Goal: Information Seeking & Learning: Learn about a topic

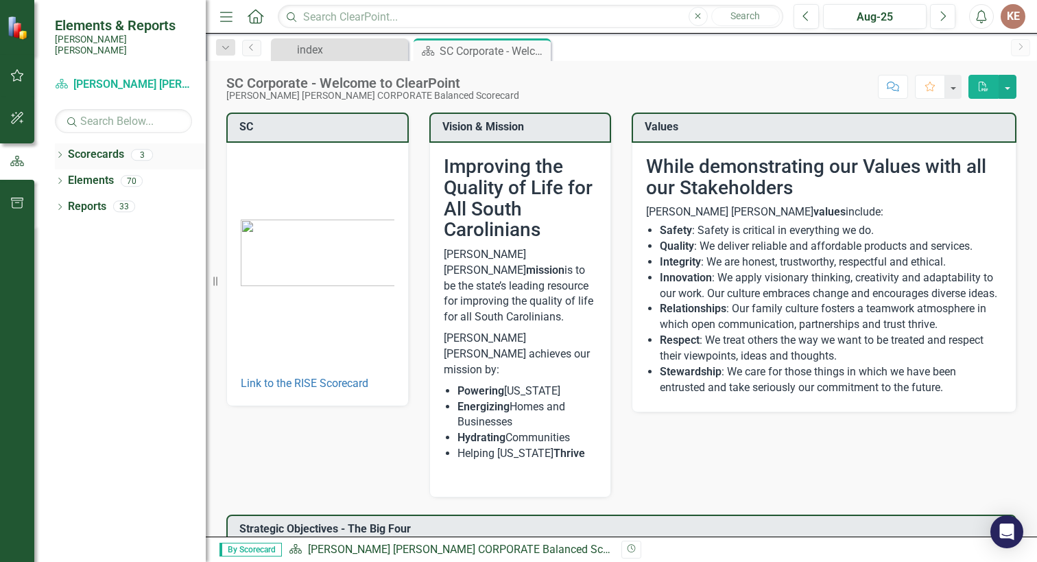
click at [99, 156] on div "Scorecards 3" at bounding box center [137, 156] width 138 height 26
click at [91, 147] on link "Scorecards" at bounding box center [96, 155] width 56 height 16
click at [15, 67] on button "button" at bounding box center [17, 76] width 31 height 29
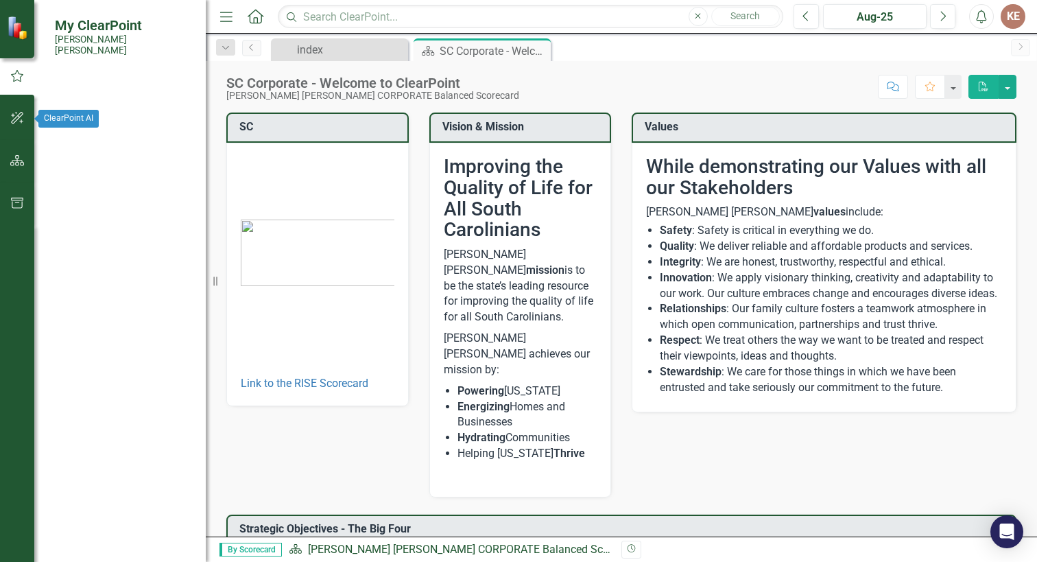
click at [8, 124] on button "button" at bounding box center [17, 118] width 31 height 29
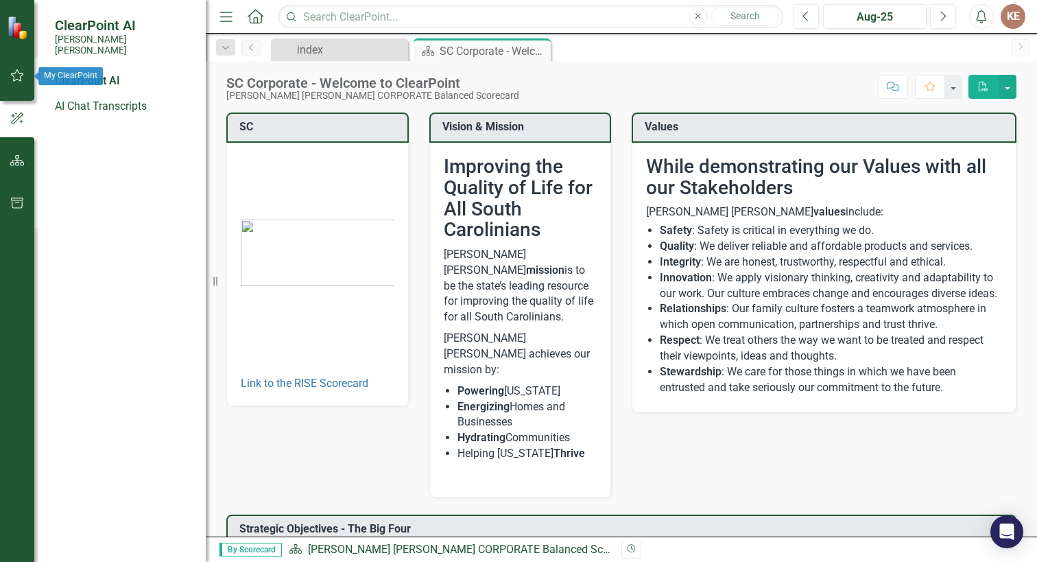
click at [17, 69] on button "button" at bounding box center [17, 76] width 31 height 29
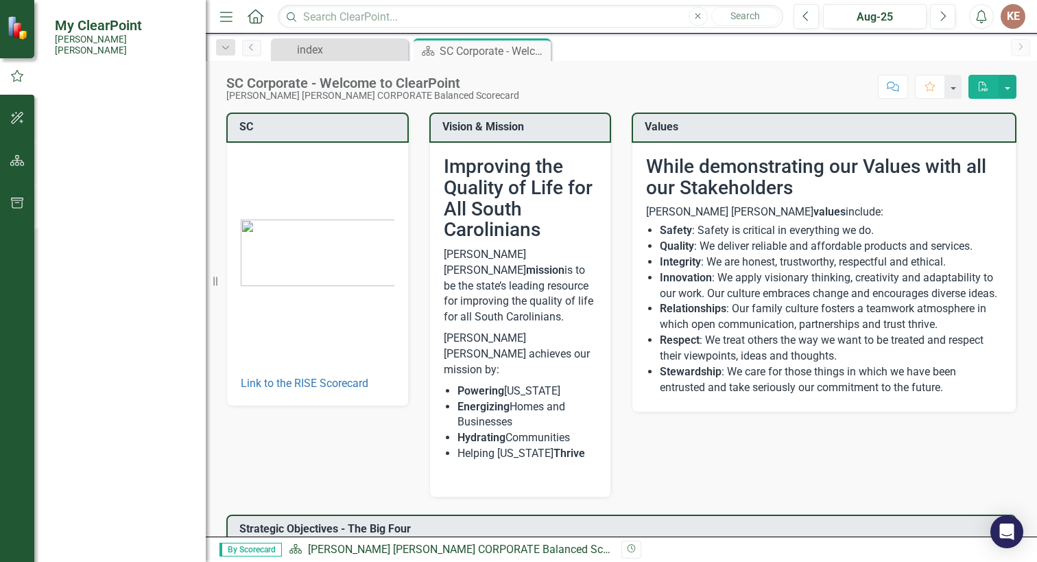
click at [104, 233] on link "My Approvals" at bounding box center [88, 241] width 67 height 16
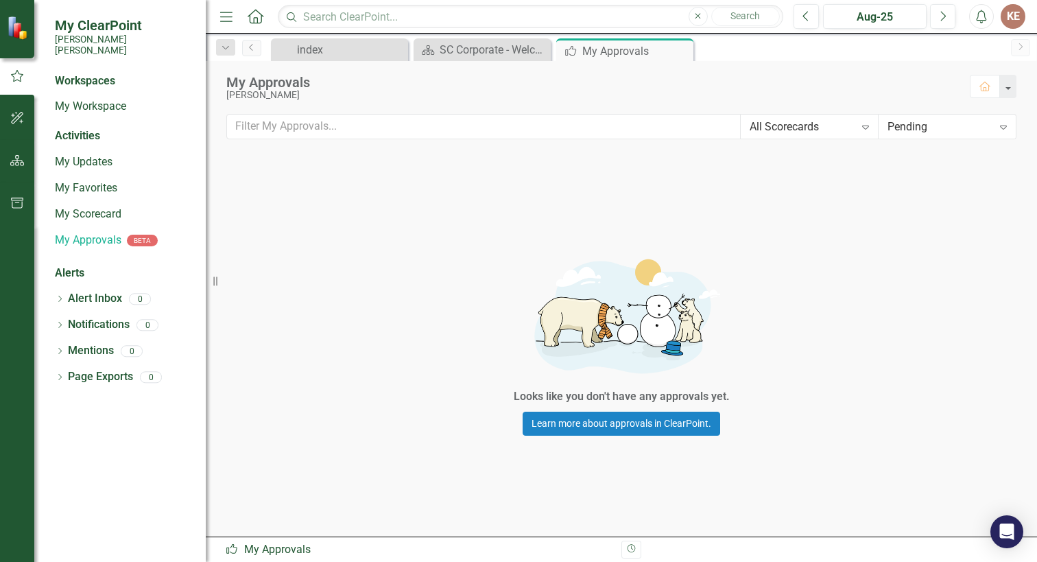
click at [90, 73] on div "Workspaces" at bounding box center [85, 81] width 60 height 16
click at [19, 116] on icon "button" at bounding box center [17, 118] width 14 height 11
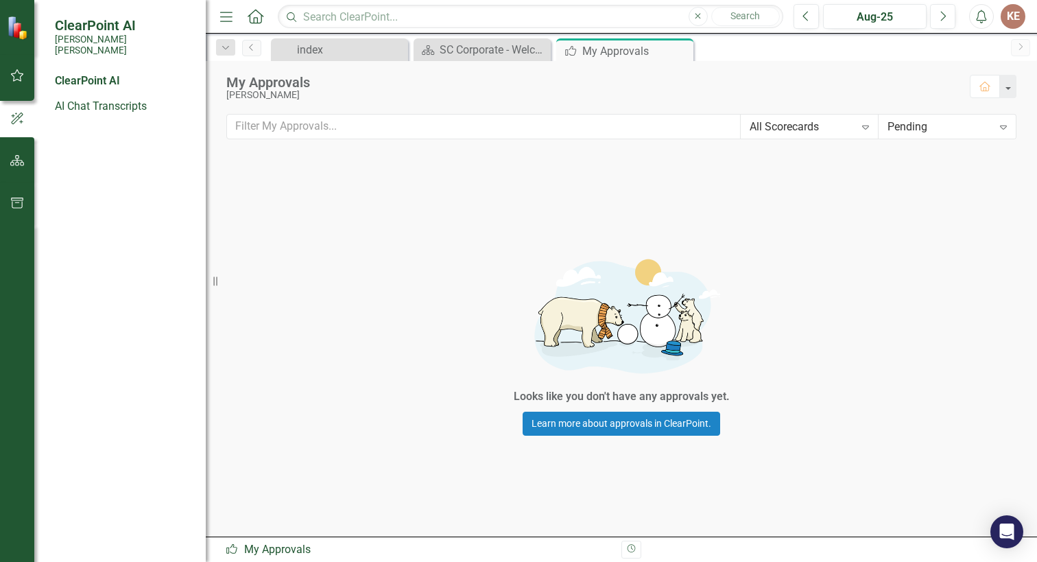
click at [253, 14] on icon "Home" at bounding box center [255, 16] width 18 height 14
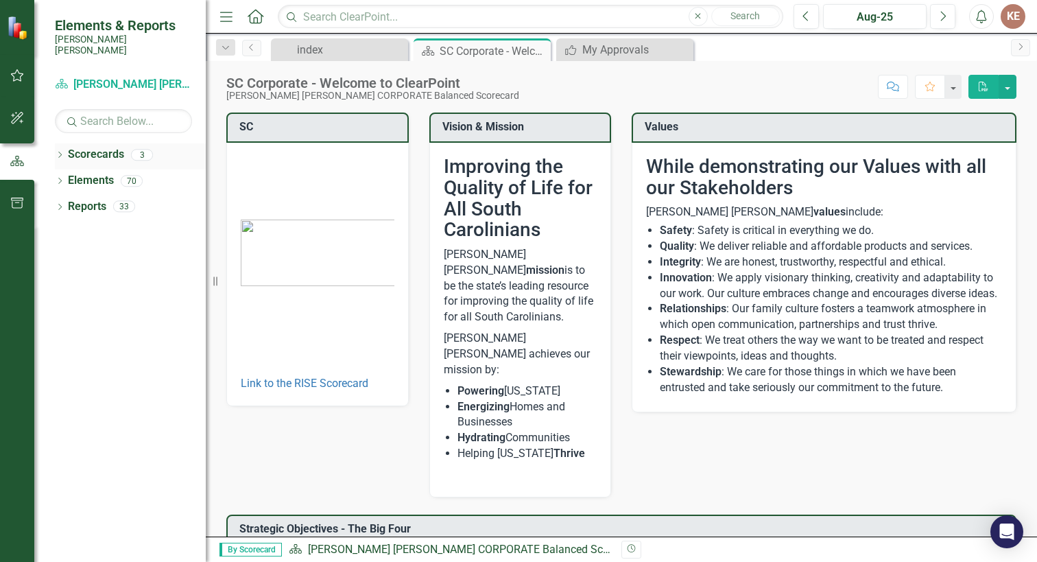
click at [95, 148] on link "Scorecards" at bounding box center [96, 155] width 56 height 16
click at [82, 173] on link "Elements" at bounding box center [91, 181] width 46 height 16
click at [306, 50] on div "index" at bounding box center [342, 49] width 91 height 17
click at [337, 50] on div "index" at bounding box center [342, 49] width 91 height 17
click at [321, 48] on div "index" at bounding box center [342, 49] width 91 height 17
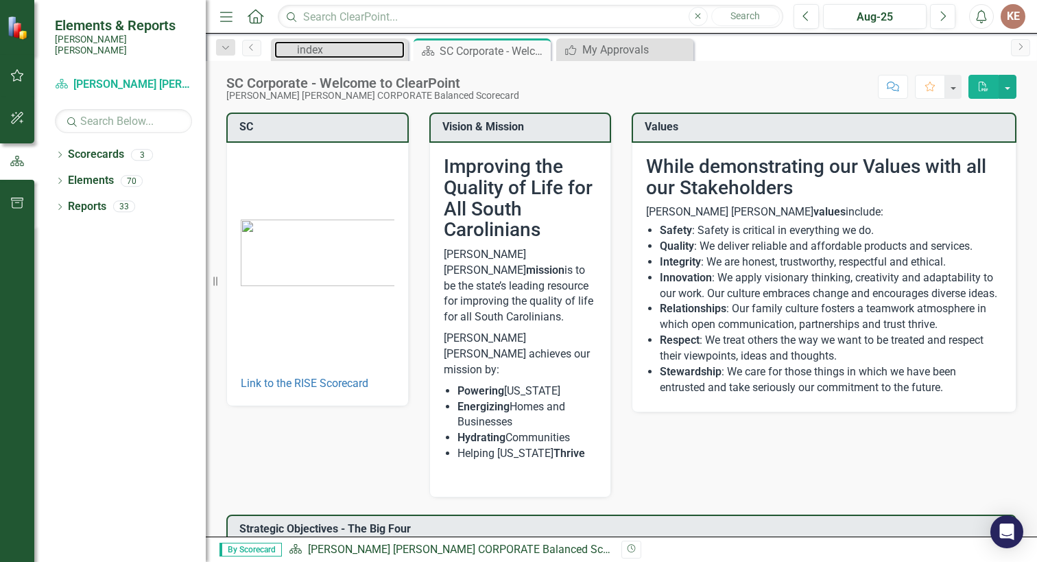
click at [318, 48] on div "index" at bounding box center [351, 49] width 108 height 17
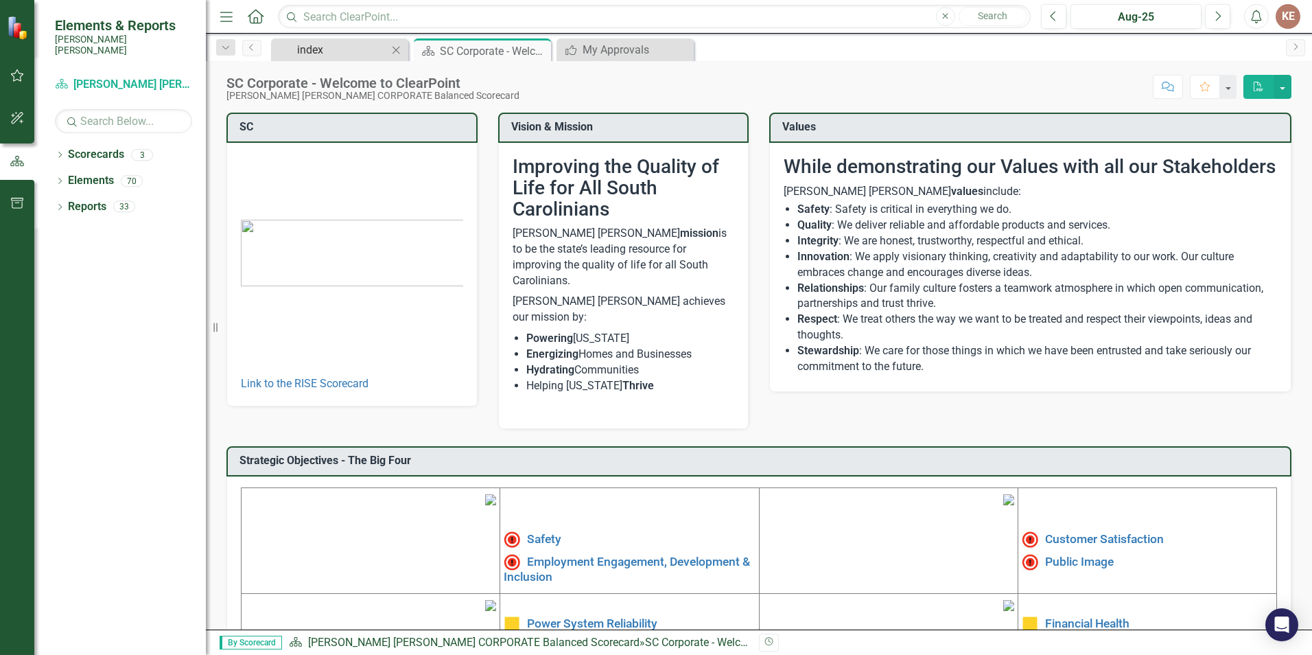
click at [345, 44] on div "index" at bounding box center [342, 49] width 91 height 17
click at [607, 45] on div "My Approvals" at bounding box center [628, 49] width 91 height 17
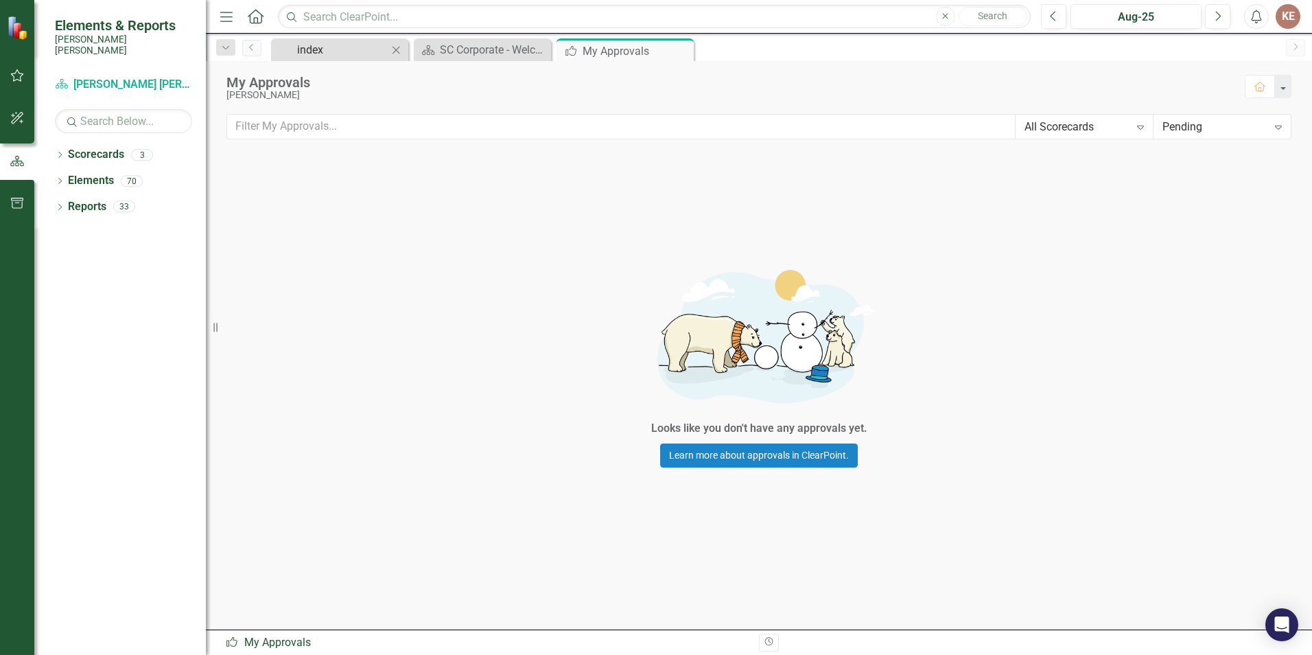
click at [298, 49] on div "index" at bounding box center [342, 49] width 91 height 17
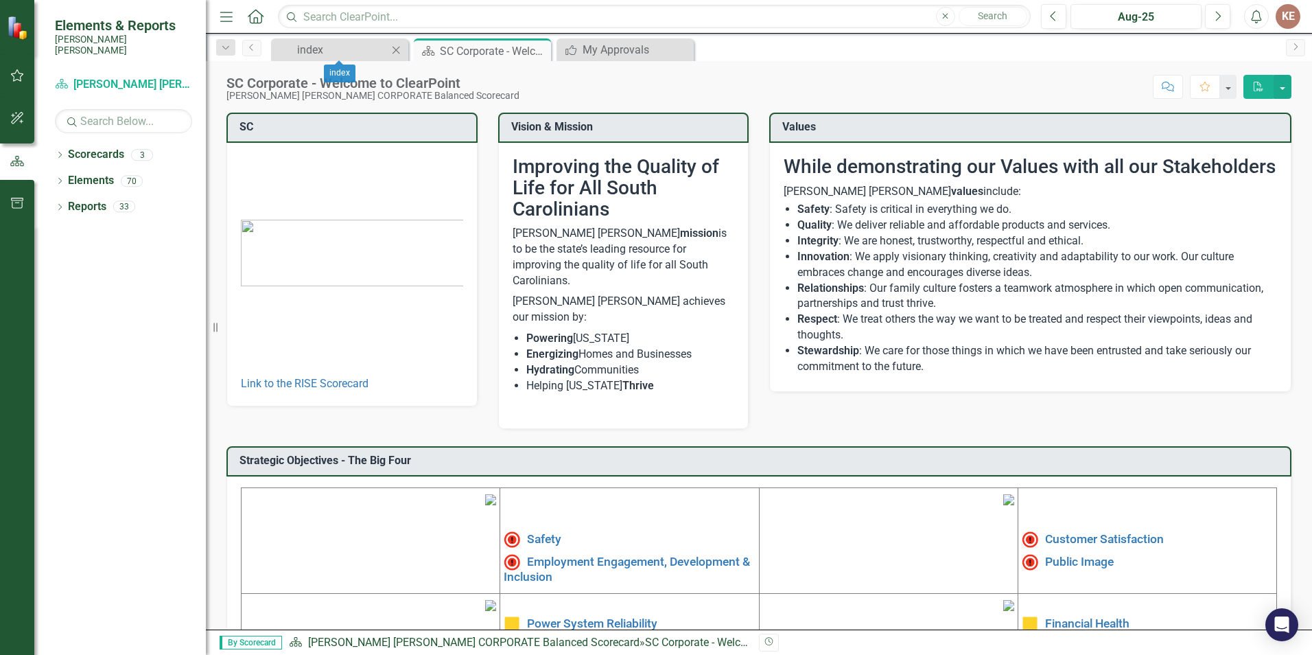
click at [397, 47] on icon "Close" at bounding box center [396, 50] width 14 height 11
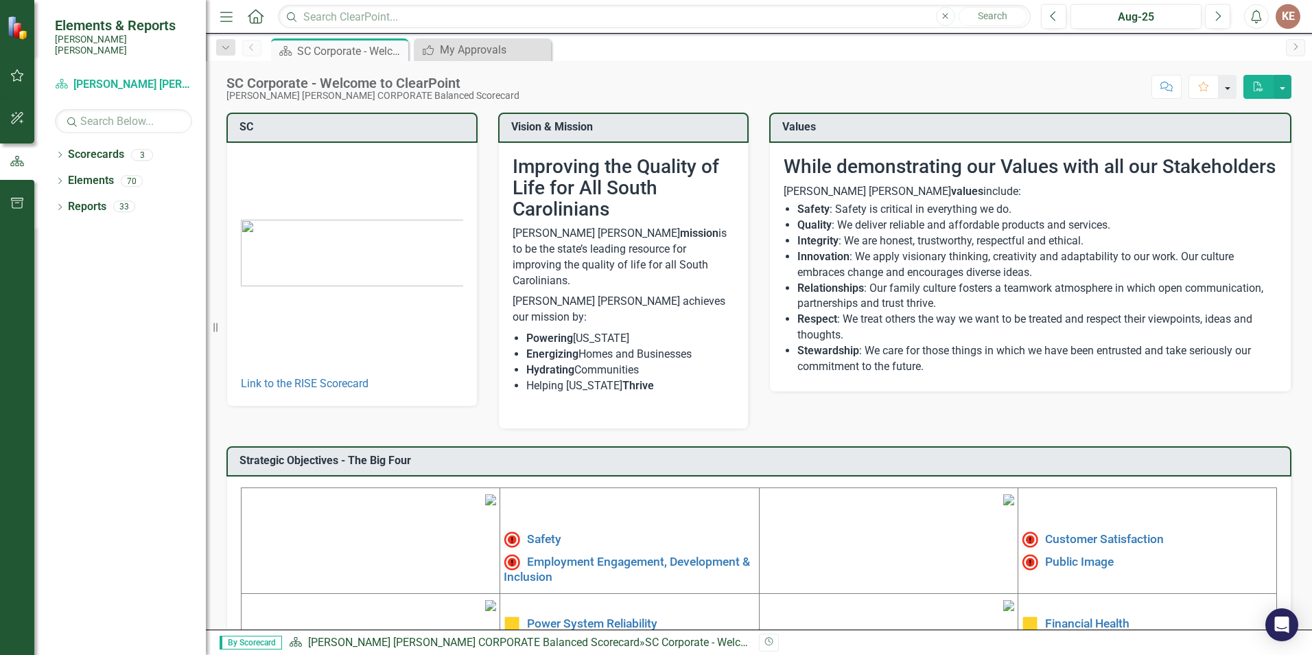
click at [1037, 86] on button "button" at bounding box center [1228, 87] width 18 height 24
click at [966, 274] on li "Innovation : We apply visionary thinking, creativity and adaptability to our wo…" at bounding box center [1037, 265] width 480 height 32
click at [261, 378] on link "Link to the RISE Scorecard" at bounding box center [305, 383] width 128 height 13
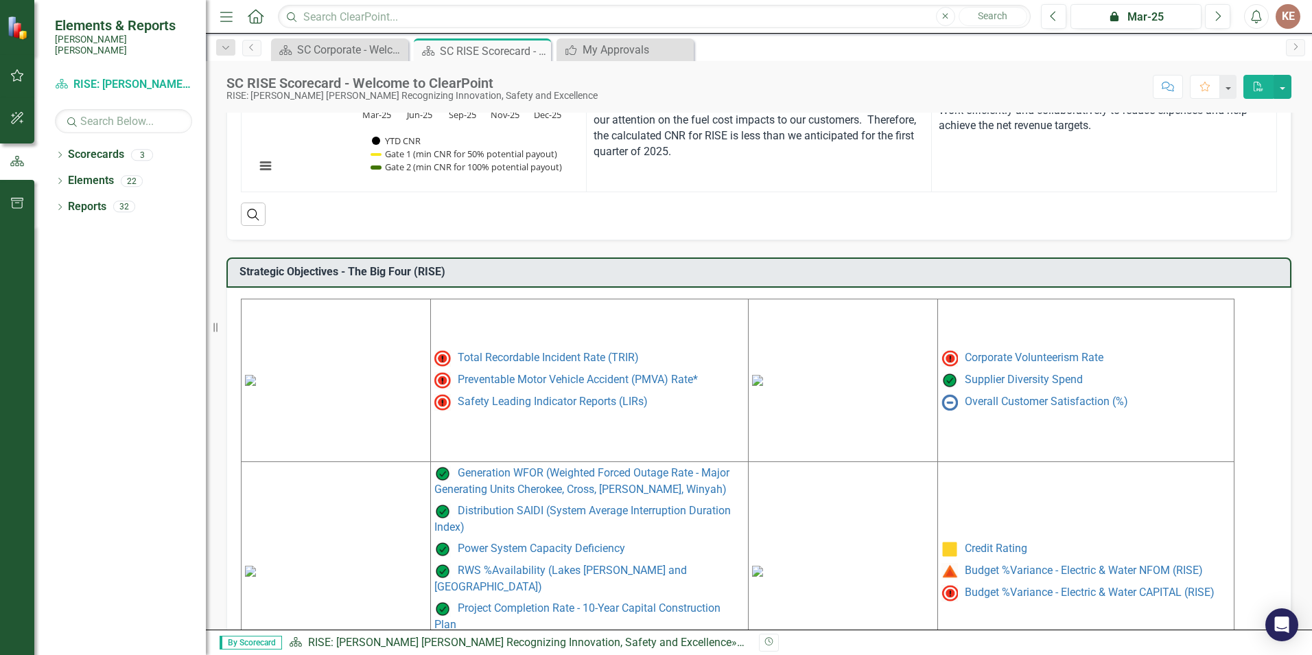
scroll to position [530, 0]
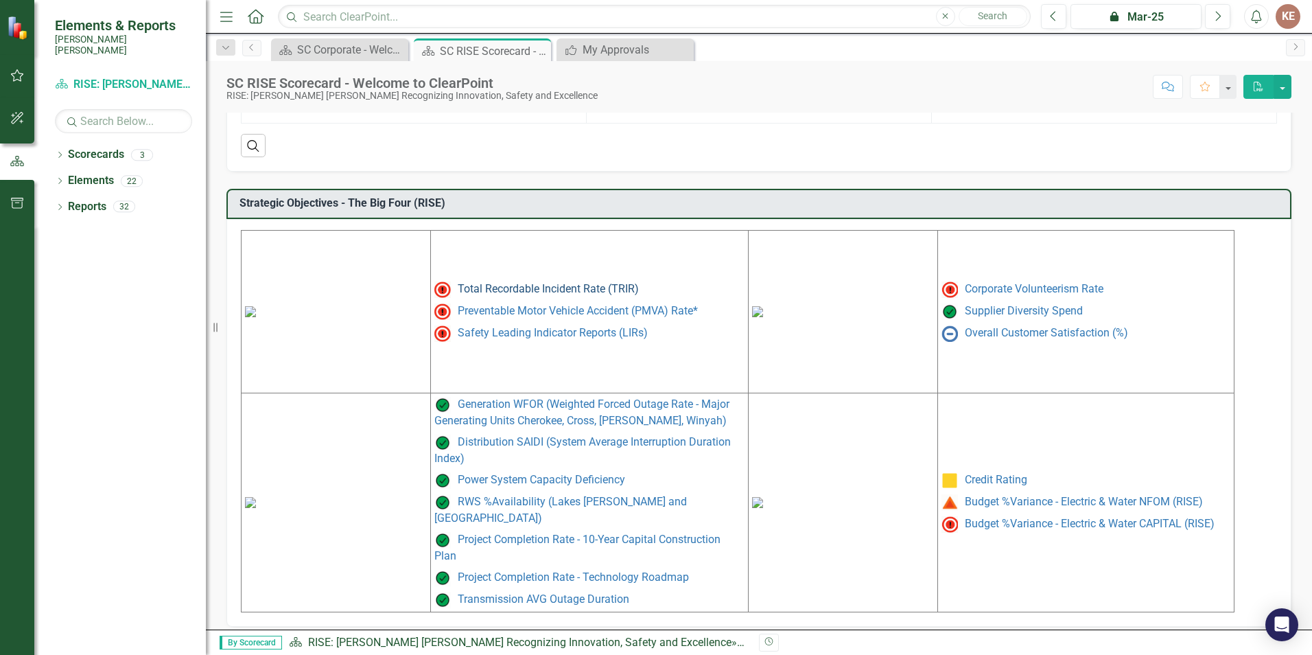
click at [469, 290] on link "Total Recordable Incident Rate (TRIR)" at bounding box center [548, 288] width 181 height 13
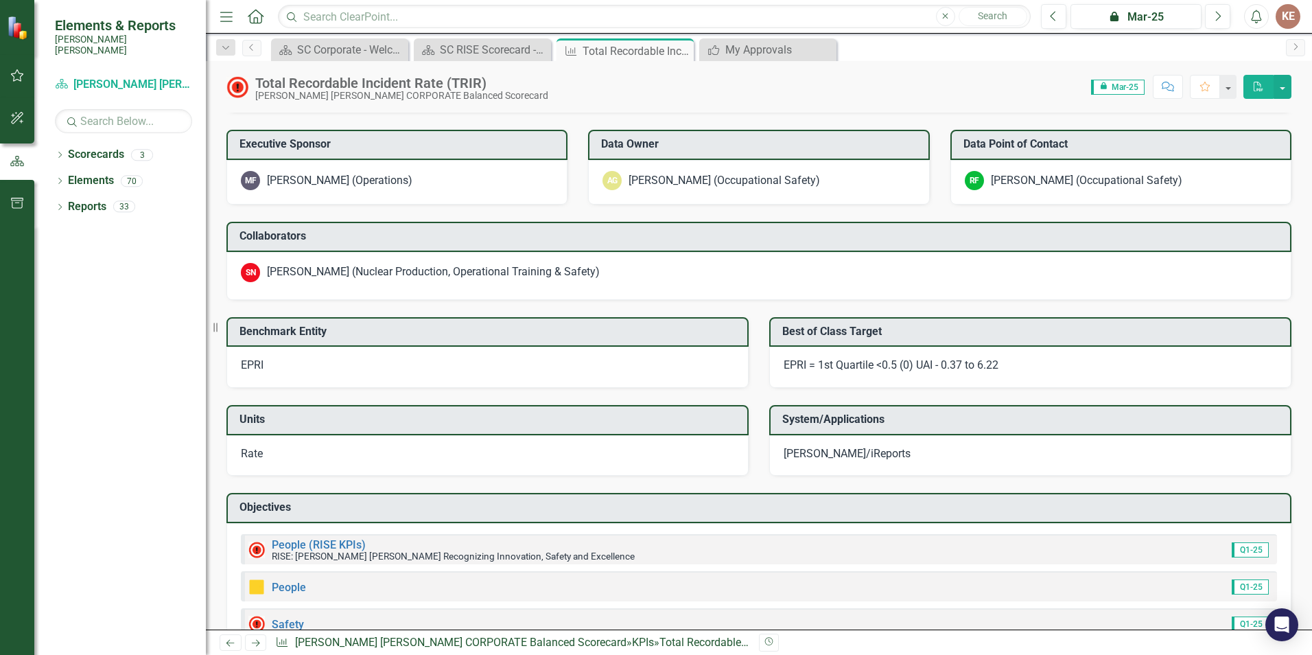
scroll to position [1151, 0]
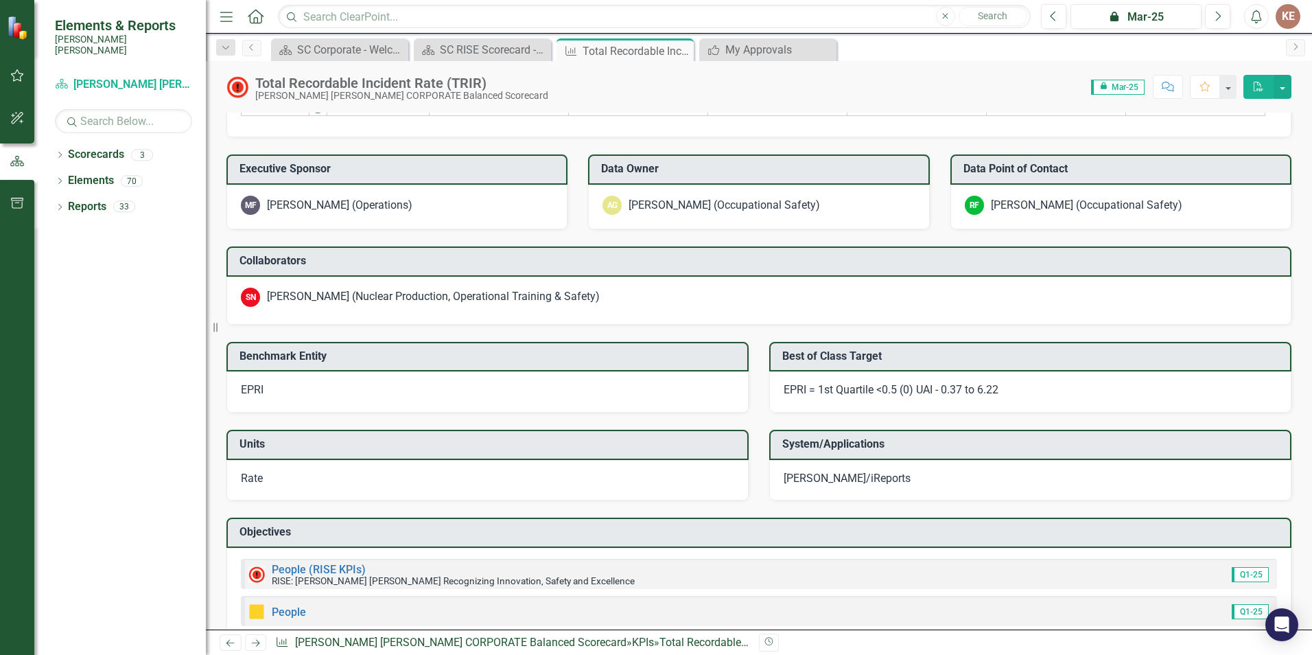
click at [69, 115] on icon "Search" at bounding box center [72, 121] width 14 height 12
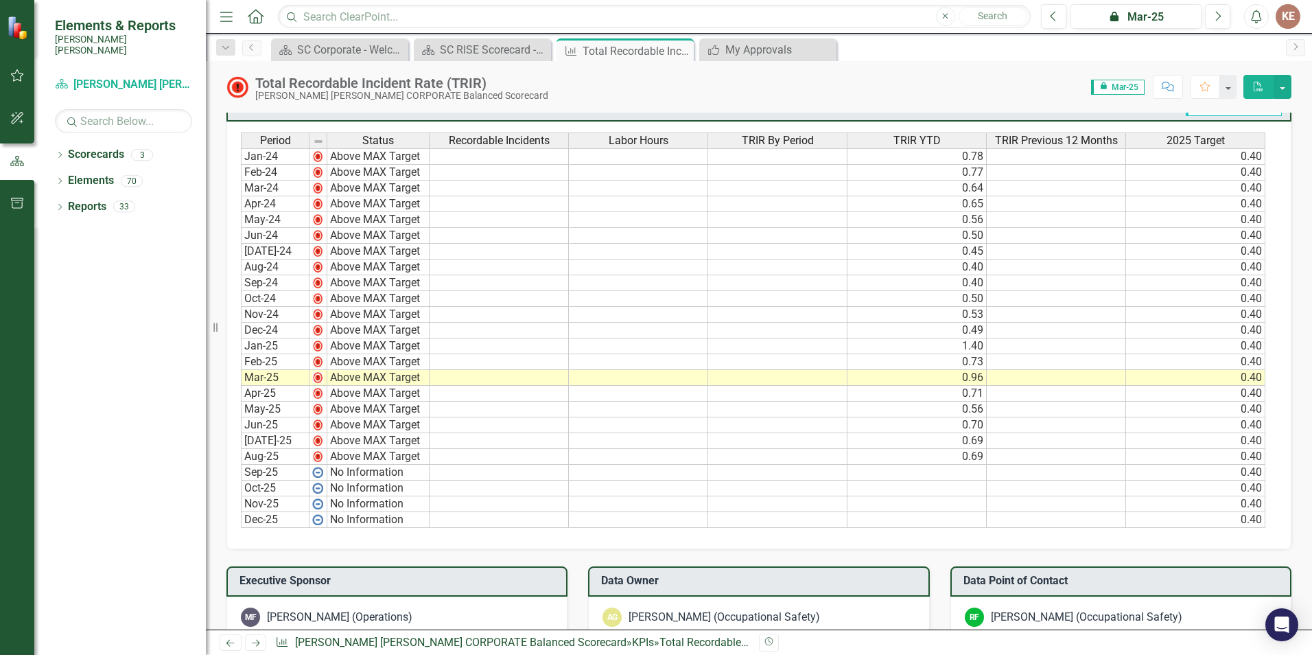
scroll to position [397, 0]
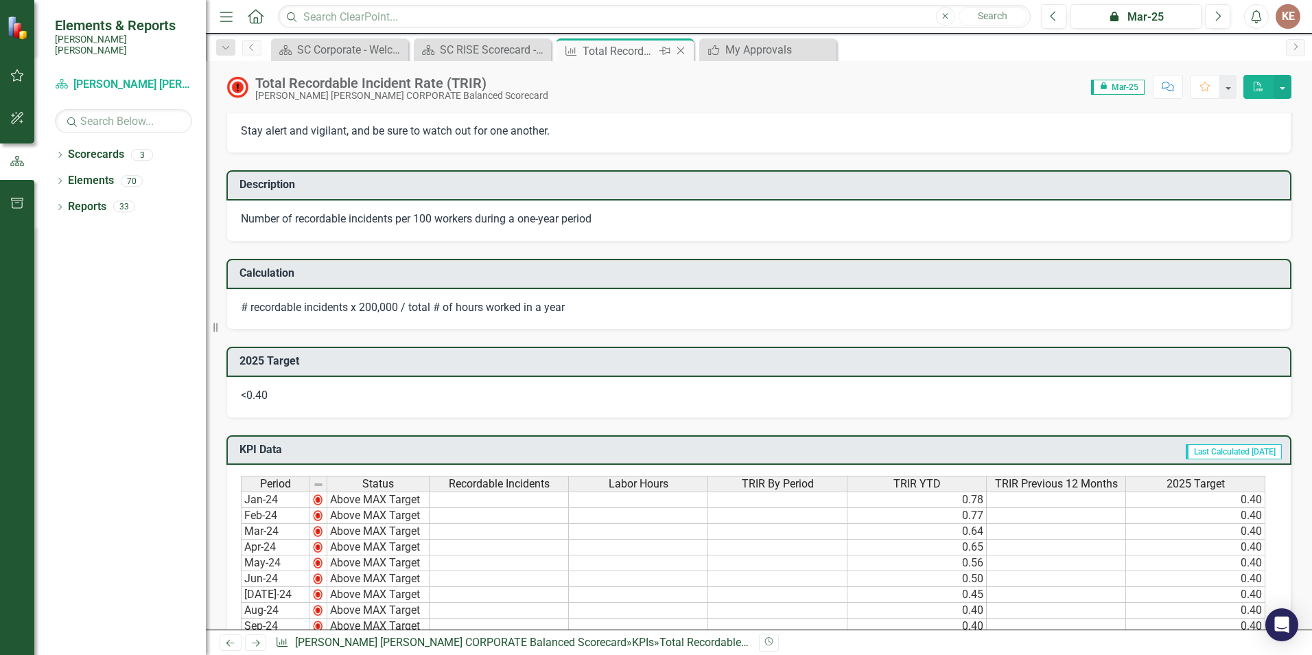
click at [678, 50] on icon "Close" at bounding box center [681, 50] width 14 height 11
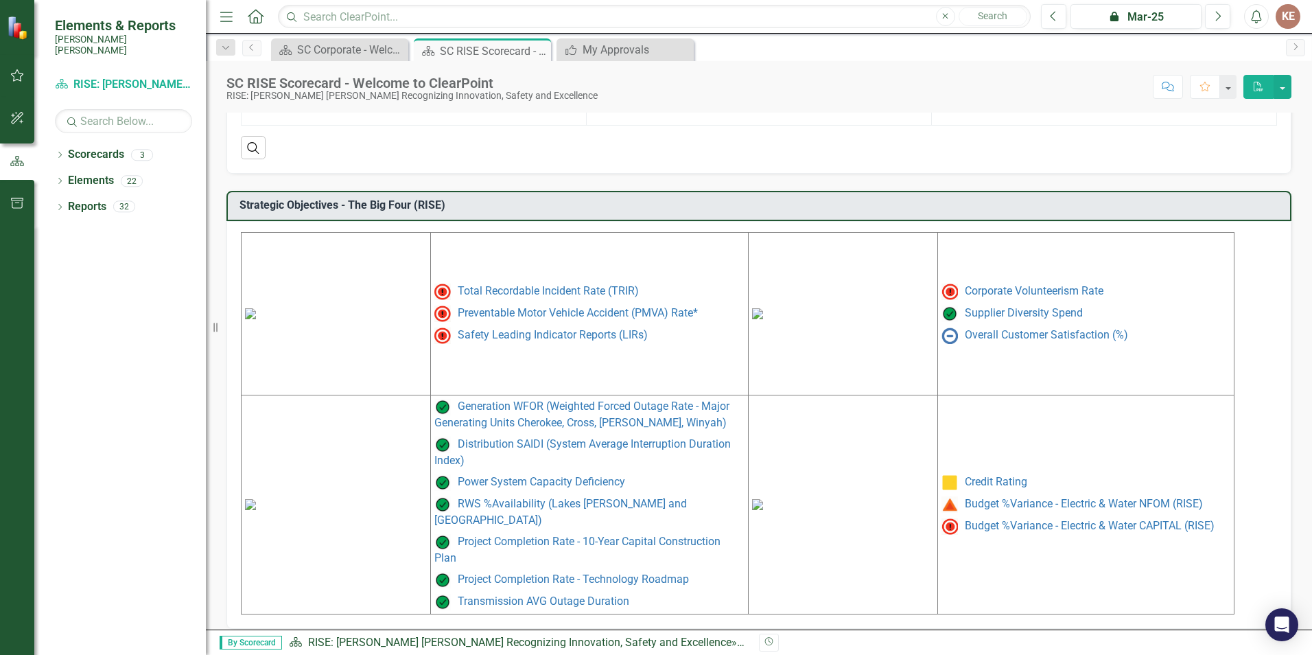
scroll to position [530, 0]
click at [584, 310] on link "Preventable Motor Vehicle Accident (PMVA) Rate*" at bounding box center [578, 310] width 240 height 13
